Goal: Find specific page/section

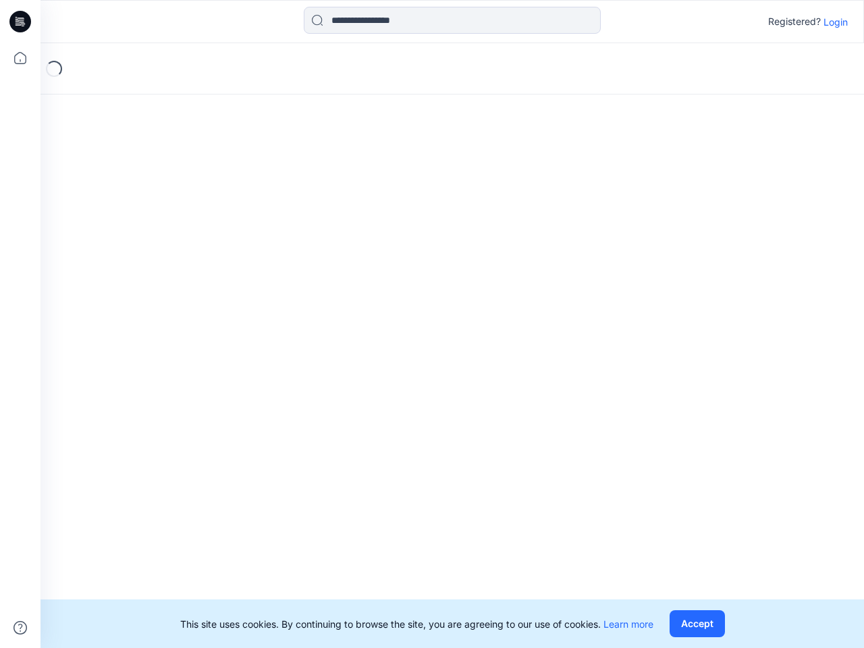
click at [432, 324] on div "Loading..." at bounding box center [453, 345] width 824 height 605
click at [21, 22] on icon at bounding box center [22, 22] width 5 height 1
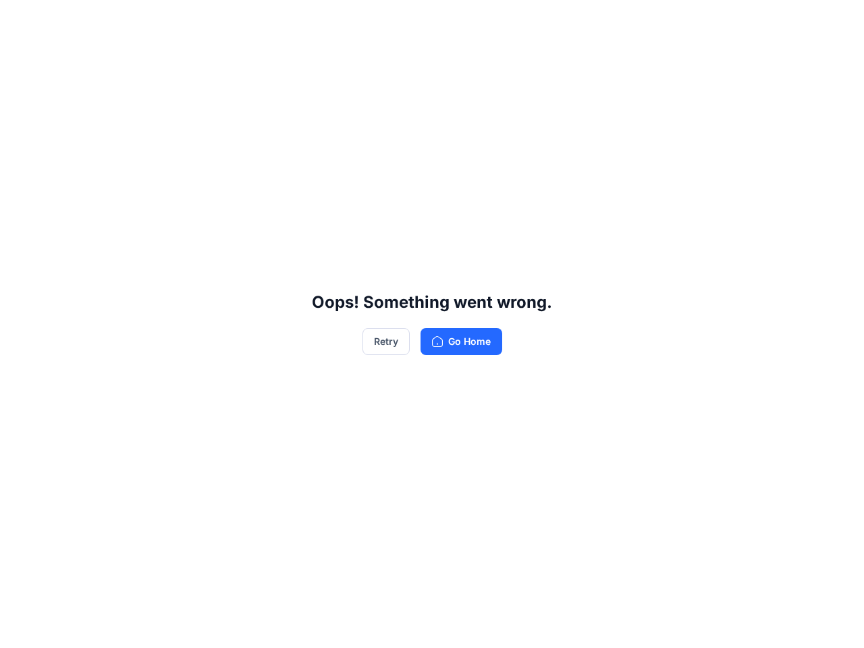
click at [20, 628] on div "Oops! Something went wrong. Retry Go Home" at bounding box center [432, 324] width 864 height 648
click at [452, 20] on div "Oops! Something went wrong. Retry Go Home" at bounding box center [432, 324] width 864 height 648
click at [836, 22] on div "Oops! Something went wrong. Retry Go Home" at bounding box center [432, 324] width 864 height 648
click at [697, 624] on div "Oops! Something went wrong. Retry Go Home" at bounding box center [432, 324] width 864 height 648
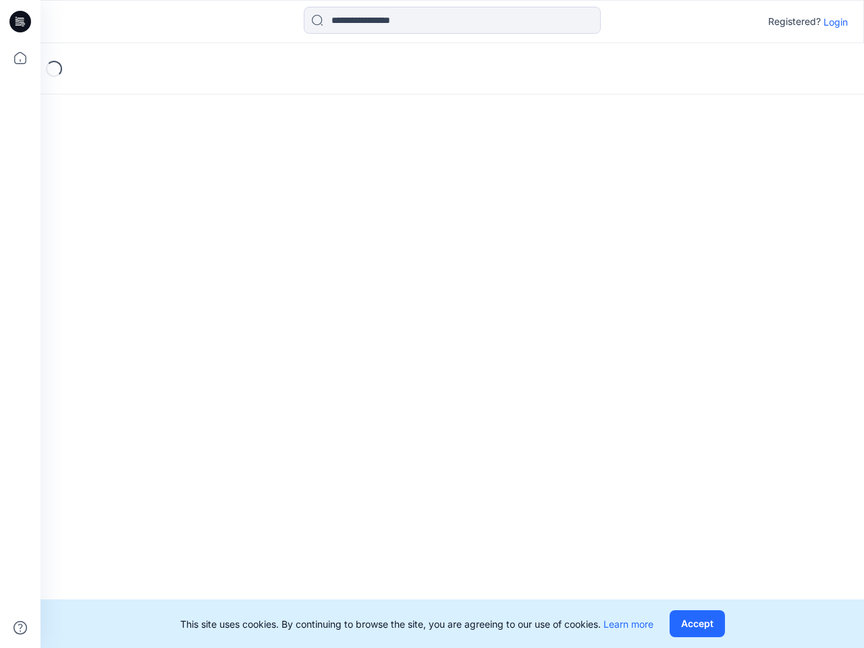
click at [432, 324] on div "Loading..." at bounding box center [453, 345] width 824 height 605
click at [21, 22] on icon at bounding box center [22, 22] width 5 height 1
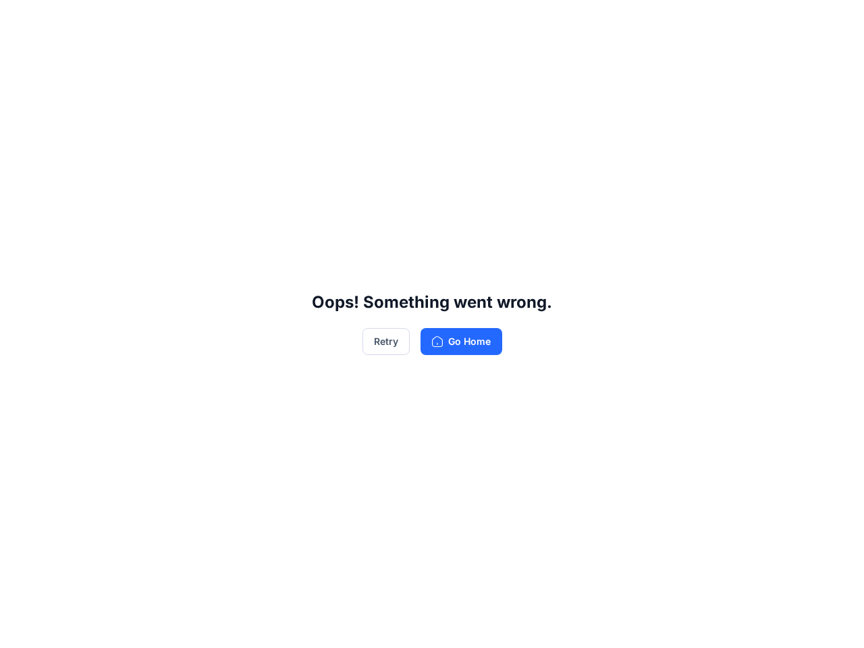
click at [20, 58] on div "Oops! Something went wrong. Retry Go Home" at bounding box center [432, 324] width 864 height 648
click at [20, 628] on div "Oops! Something went wrong. Retry Go Home" at bounding box center [432, 324] width 864 height 648
click at [452, 20] on div "Oops! Something went wrong. Retry Go Home" at bounding box center [432, 324] width 864 height 648
click at [836, 22] on div "Oops! Something went wrong. Retry Go Home" at bounding box center [432, 324] width 864 height 648
click at [697, 624] on div "Oops! Something went wrong. Retry Go Home" at bounding box center [432, 324] width 864 height 648
